Goal: Information Seeking & Learning: Learn about a topic

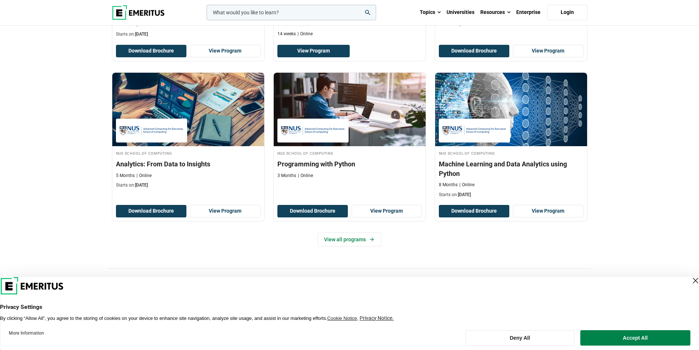
scroll to position [294, 0]
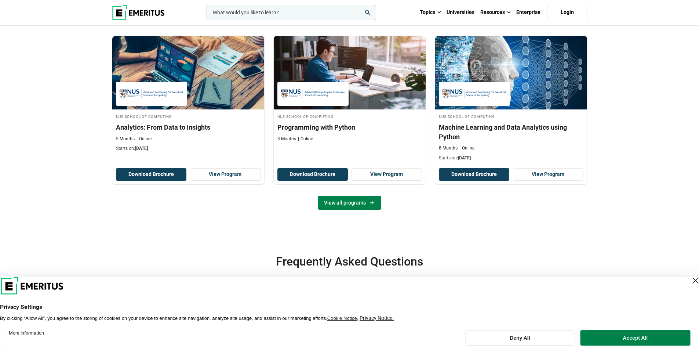
click at [349, 210] on link "View all programs" at bounding box center [350, 203] width 64 height 14
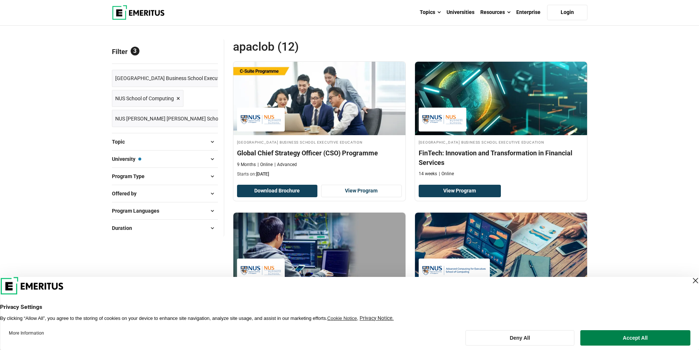
click at [691, 278] on div "Close Layer" at bounding box center [696, 280] width 10 height 10
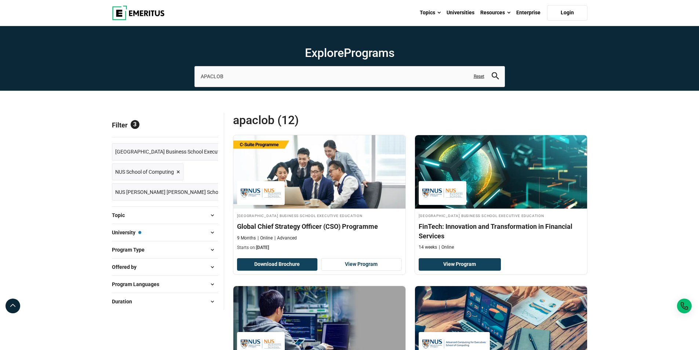
click at [252, 192] on span "×" at bounding box center [254, 192] width 4 height 11
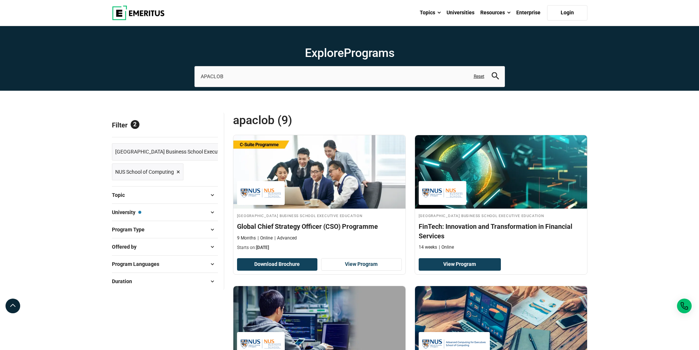
click at [177, 229] on button "Program Type" at bounding box center [165, 229] width 106 height 11
click at [180, 211] on button "University — National University of Singapore Business School Executive Educati…" at bounding box center [165, 212] width 106 height 11
click at [213, 211] on span at bounding box center [212, 212] width 11 height 11
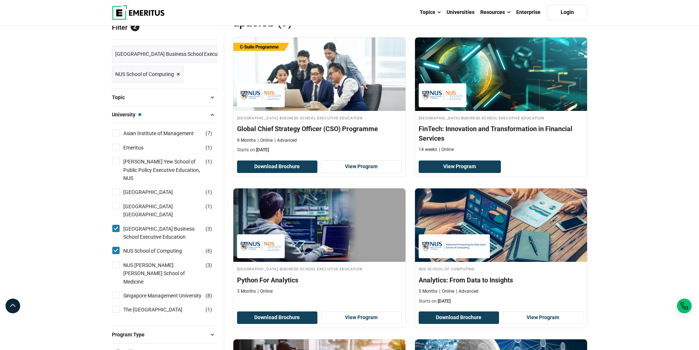
scroll to position [110, 0]
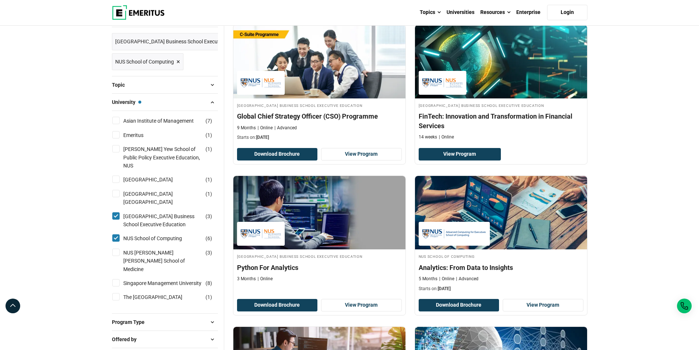
click at [116, 279] on input "Singapore Management University ( 8 )" at bounding box center [115, 282] width 7 height 7
checkbox input "true"
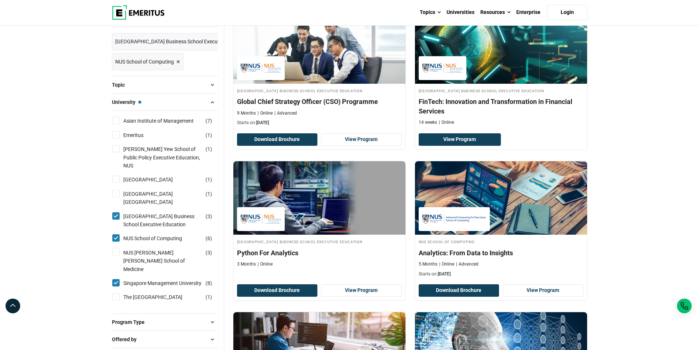
click at [116, 190] on input "Nanyang Technological University Nanyang Business School ( 1 )" at bounding box center [115, 193] width 7 height 7
checkbox input "true"
click at [117, 175] on input "Nanyang Technological University ( 1 )" at bounding box center [115, 178] width 7 height 7
checkbox input "true"
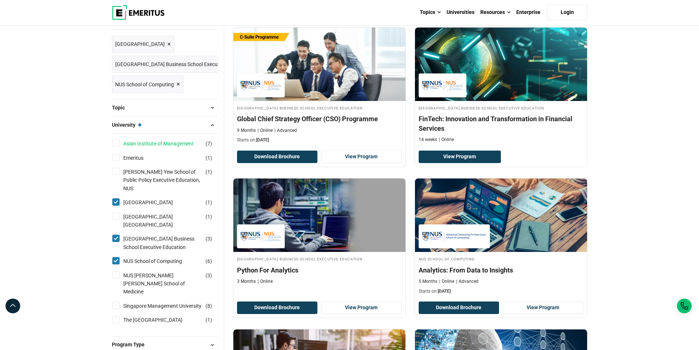
scroll to position [110, 0]
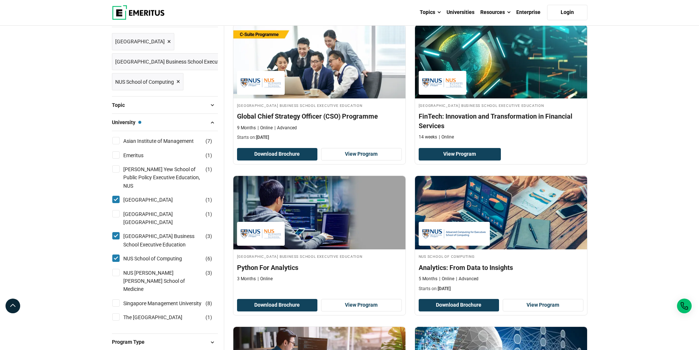
click at [116, 257] on input "NUS School of Computing ( 6 )" at bounding box center [115, 257] width 7 height 7
checkbox input "false"
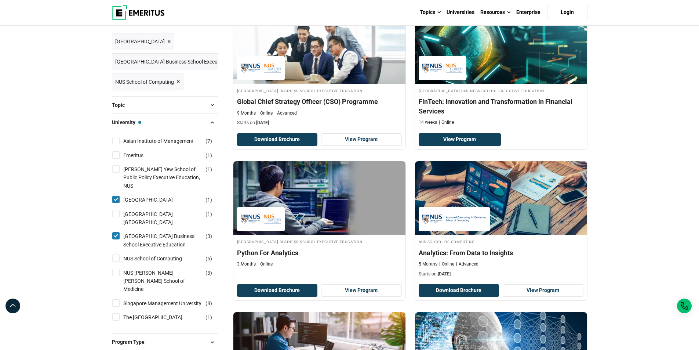
click at [117, 232] on input "[GEOGRAPHIC_DATA] Business School Executive Education ( 3 )" at bounding box center [115, 235] width 7 height 7
checkbox input "false"
click at [115, 299] on input "Singapore Management University ( 8 )" at bounding box center [115, 302] width 7 height 7
checkbox input "true"
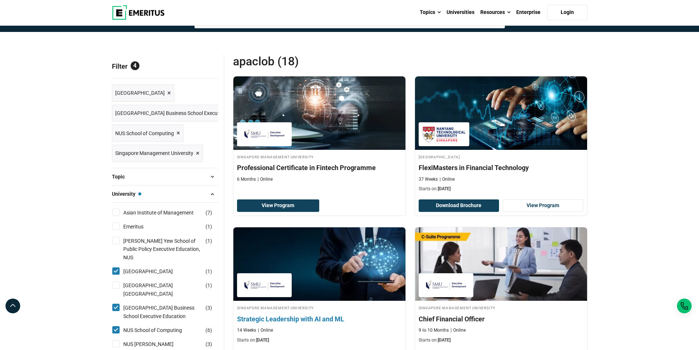
scroll to position [147, 0]
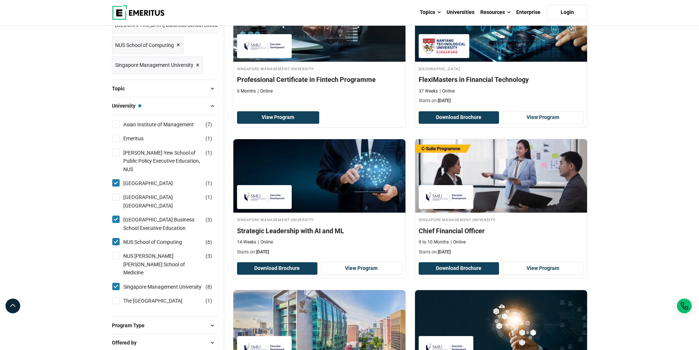
click at [116, 216] on input "National University of Singapore Business School Executive Education ( 3 )" at bounding box center [115, 219] width 7 height 7
checkbox input "false"
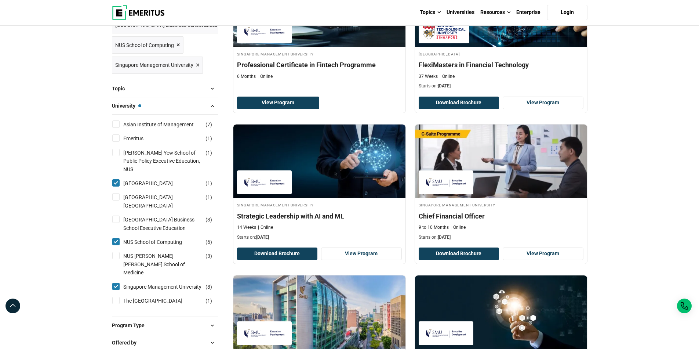
click at [114, 242] on input "NUS School of Computing ( 6 )" at bounding box center [115, 241] width 7 height 7
checkbox input "false"
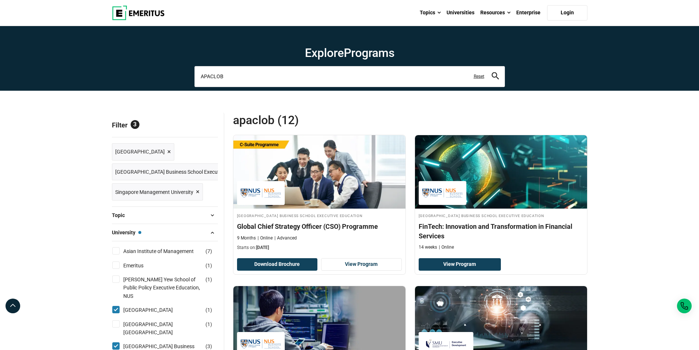
click at [213, 77] on input "APACLOB" at bounding box center [350, 76] width 311 height 21
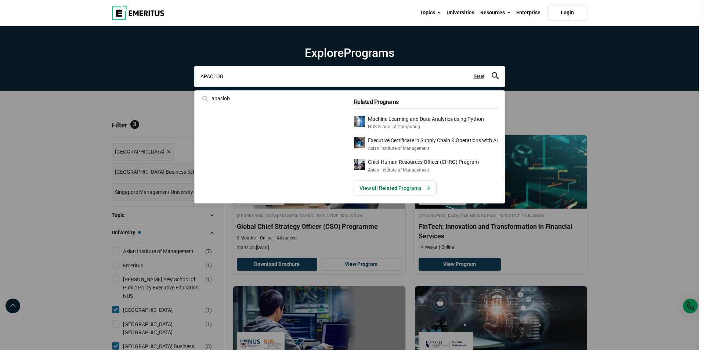
click at [213, 77] on input "APACLOB" at bounding box center [349, 76] width 311 height 21
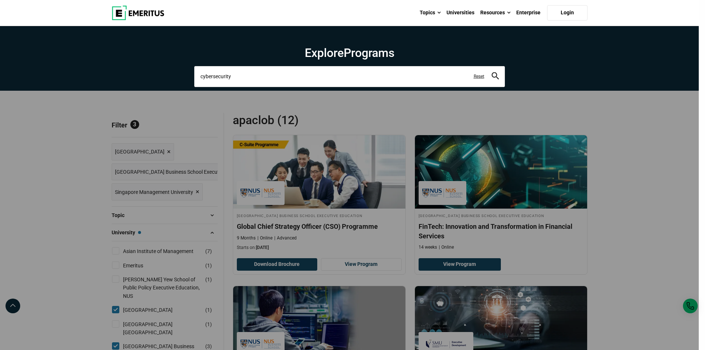
type input "cybersecurity"
click at [492, 72] on button "search" at bounding box center [495, 76] width 7 height 8
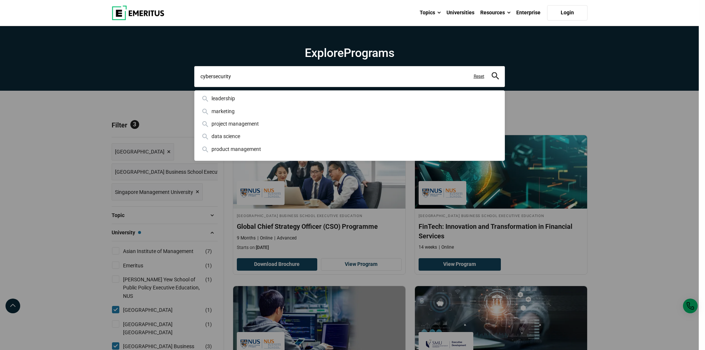
click at [212, 77] on input "cybersecurity" at bounding box center [349, 76] width 311 height 21
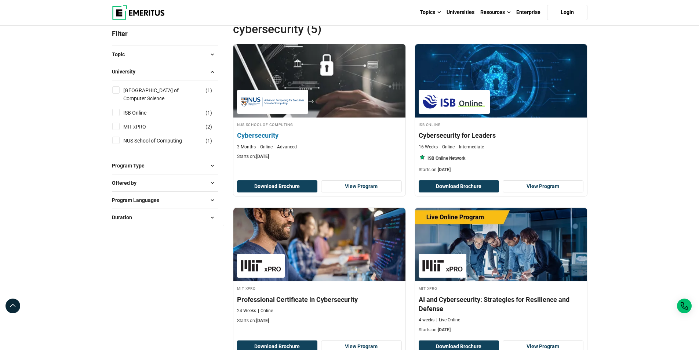
scroll to position [73, 0]
